Goal: Navigation & Orientation: Find specific page/section

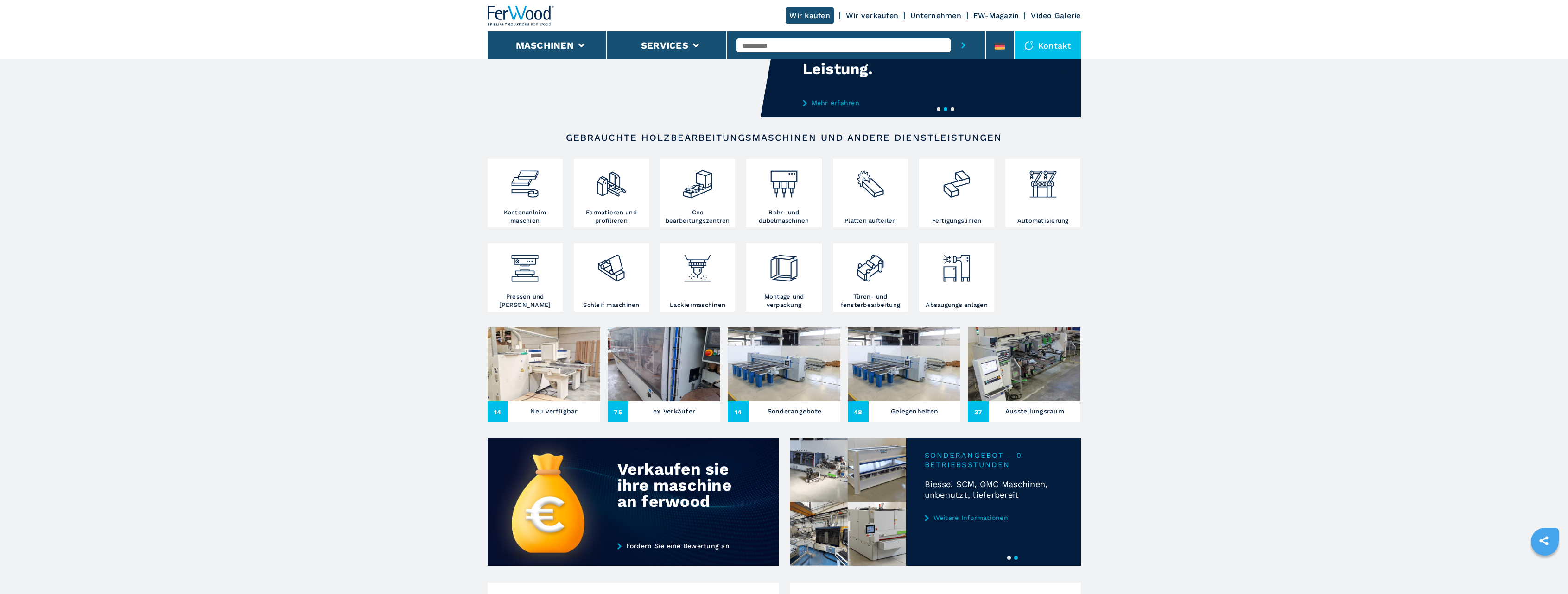
scroll to position [93, 0]
click at [541, 371] on img at bounding box center [544, 363] width 112 height 74
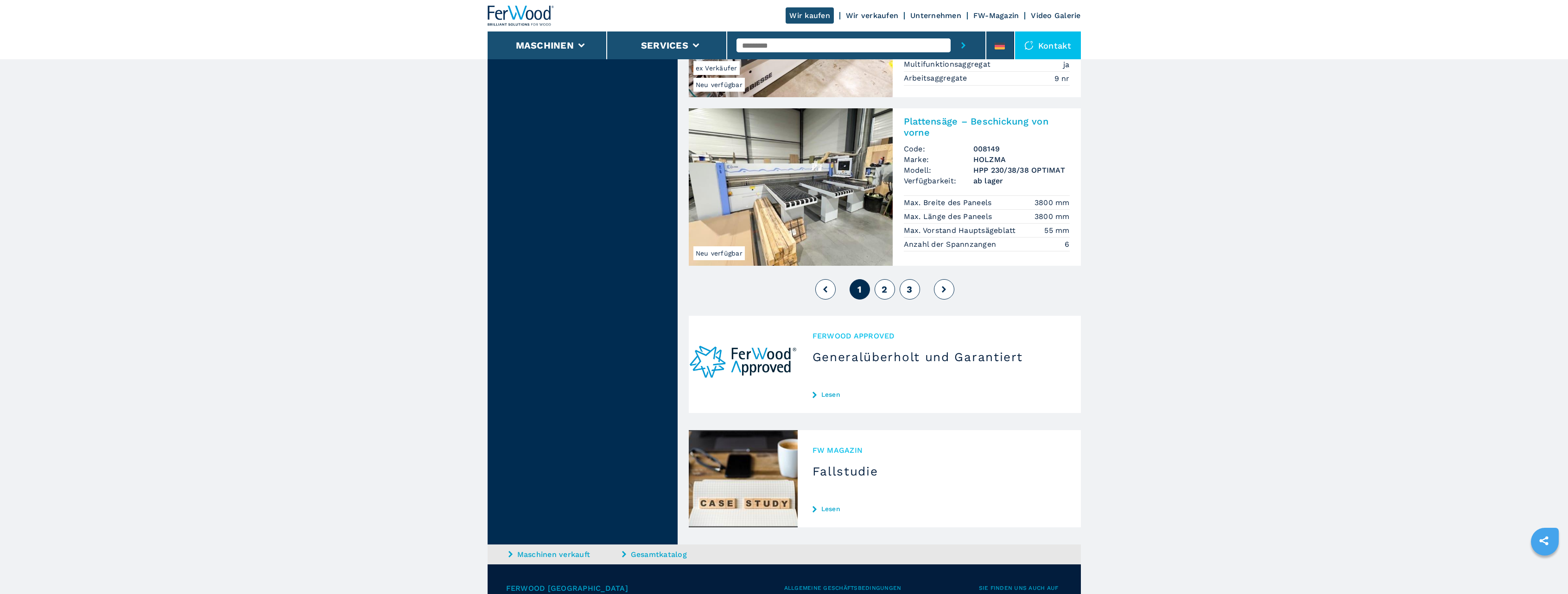
scroll to position [2176, 0]
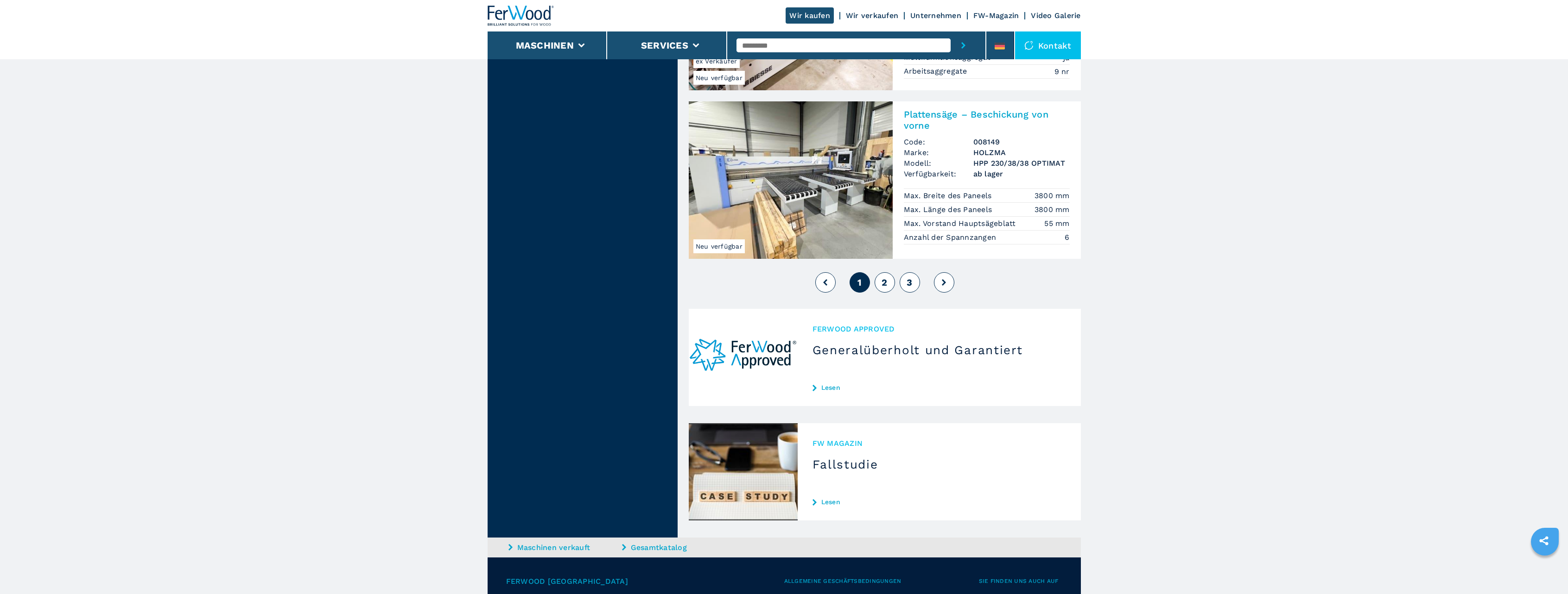
click at [890, 272] on button "2" at bounding box center [885, 282] width 20 height 20
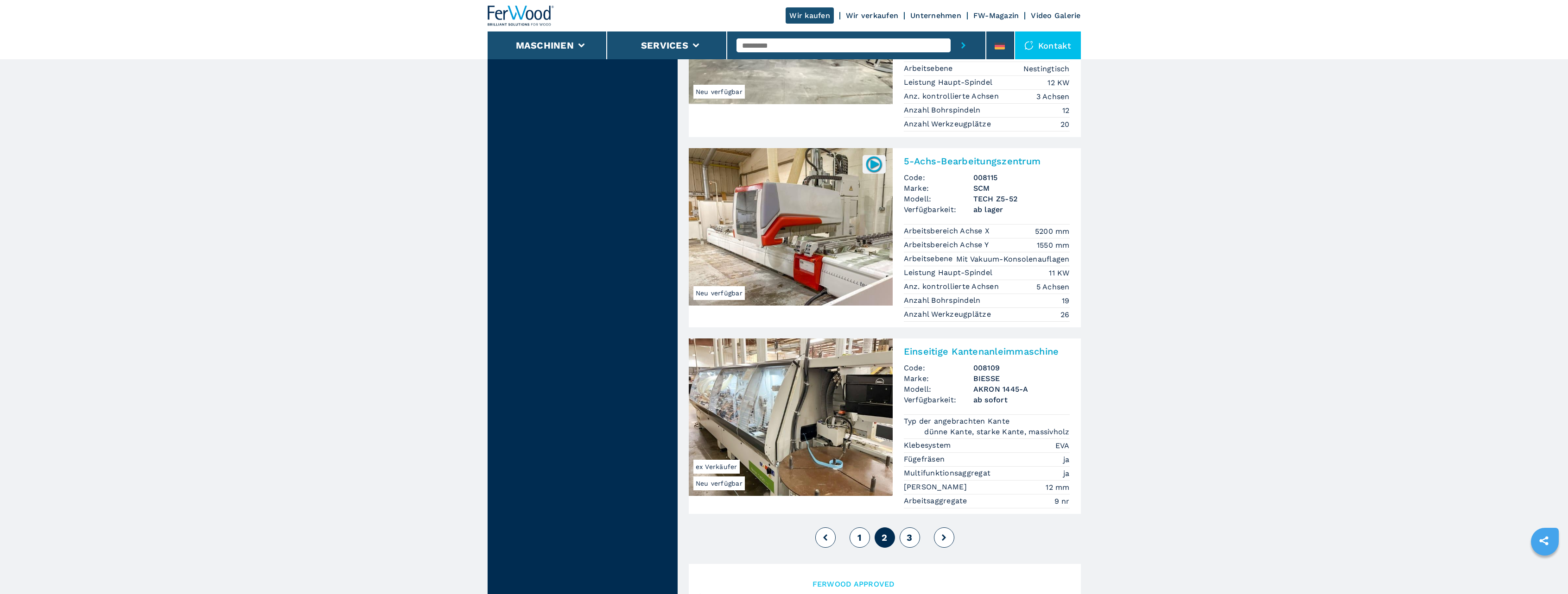
scroll to position [2269, 0]
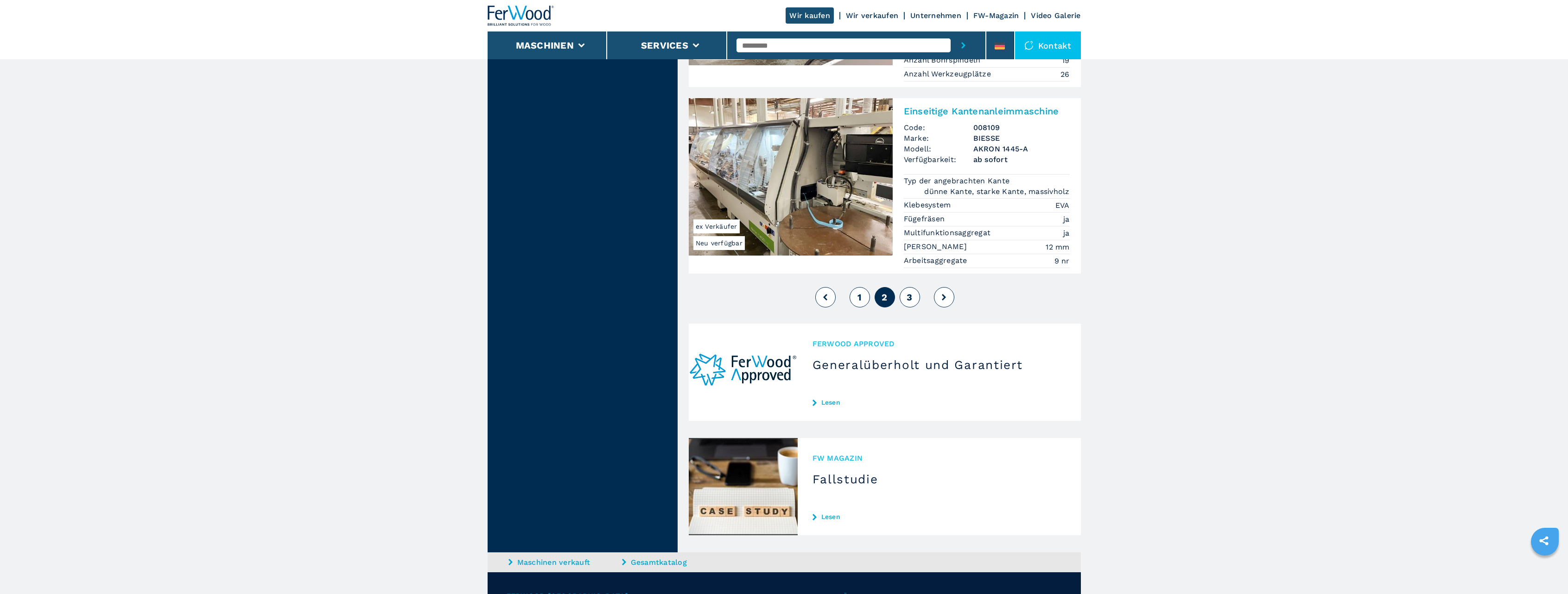
click at [908, 292] on span "3" at bounding box center [909, 297] width 5 height 11
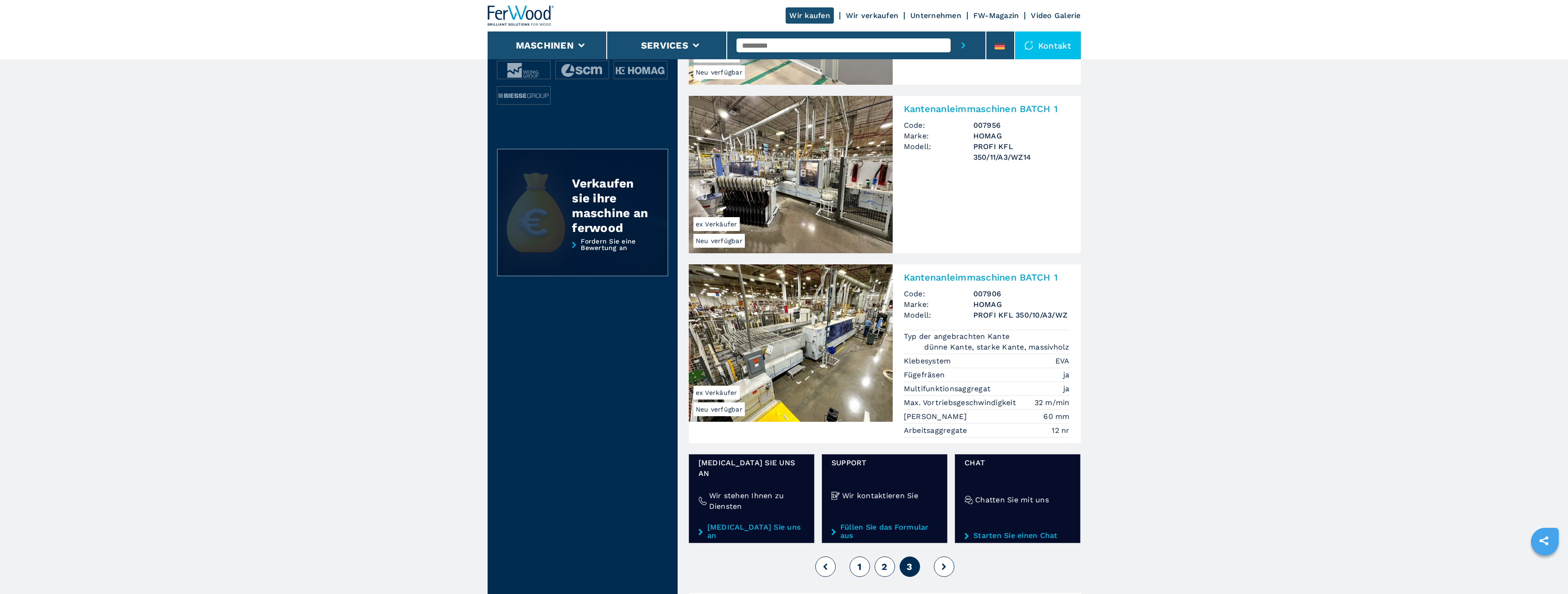
scroll to position [232, 0]
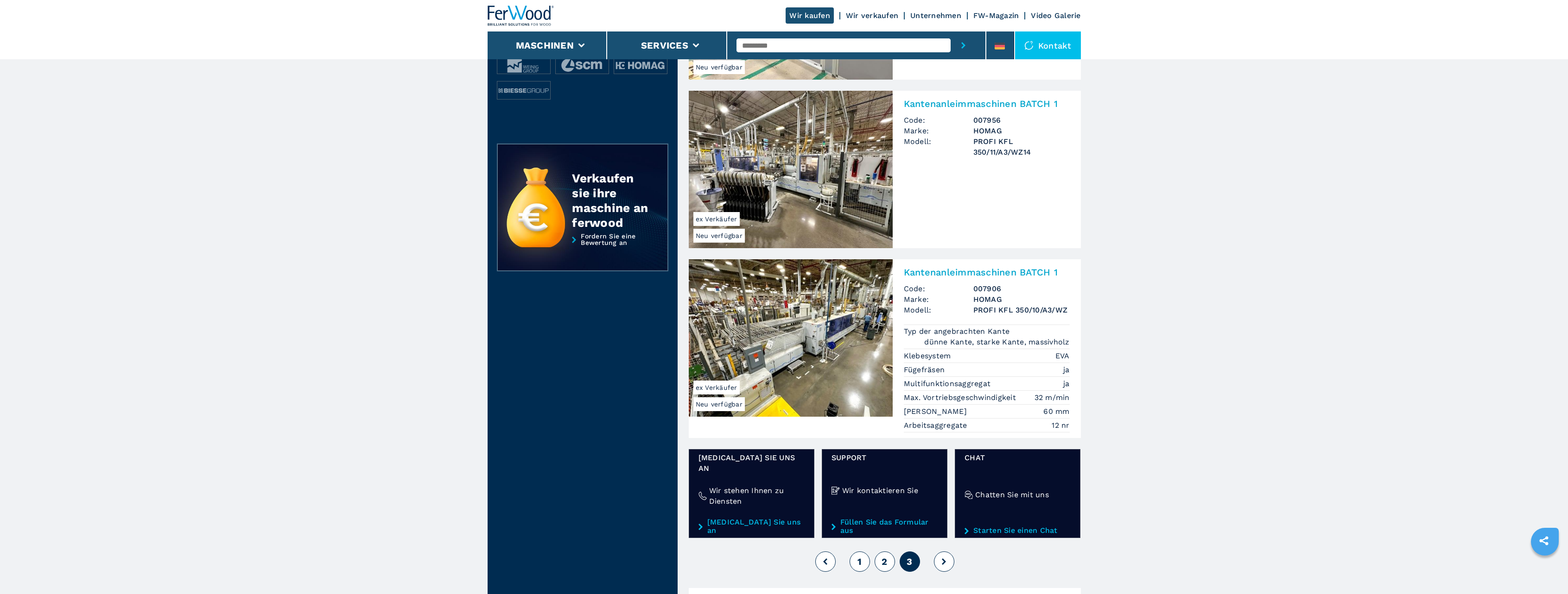
drag, startPoint x: 420, startPoint y: 245, endPoint x: 419, endPoint y: 238, distance: 7.1
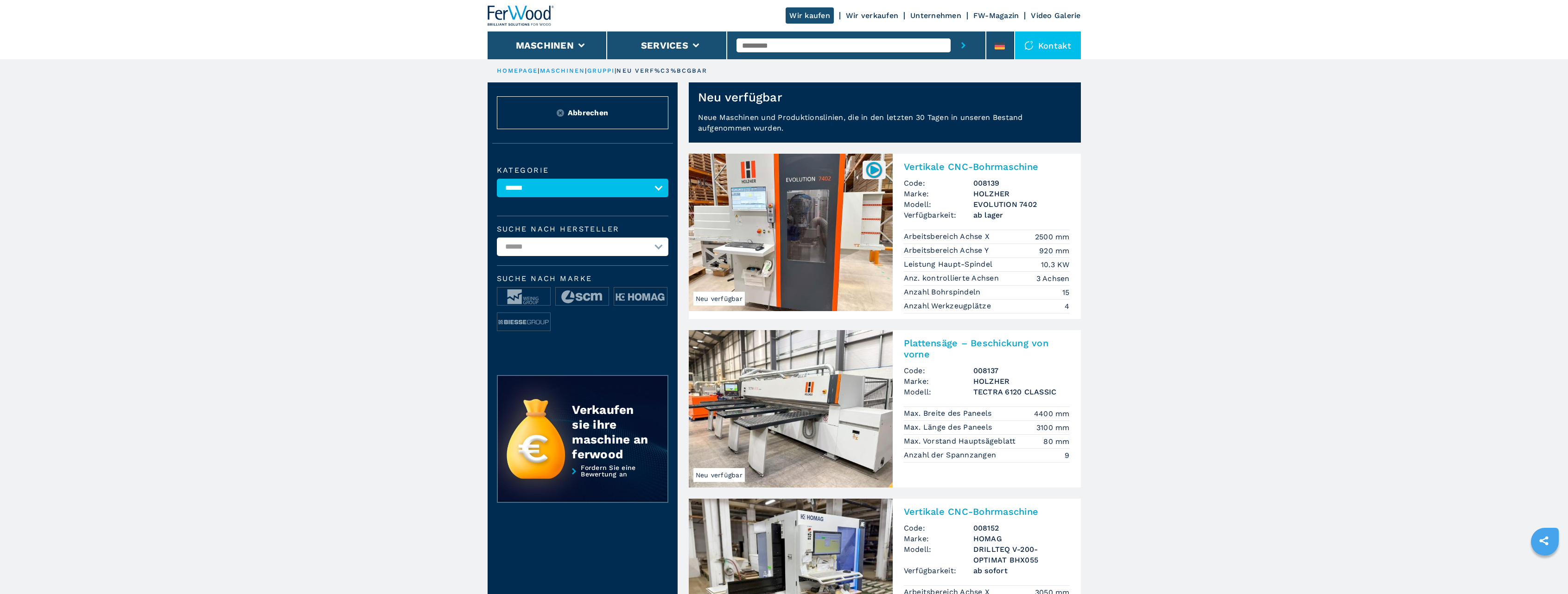
drag, startPoint x: 343, startPoint y: 211, endPoint x: 338, endPoint y: 213, distance: 5.4
